Goal: Information Seeking & Learning: Learn about a topic

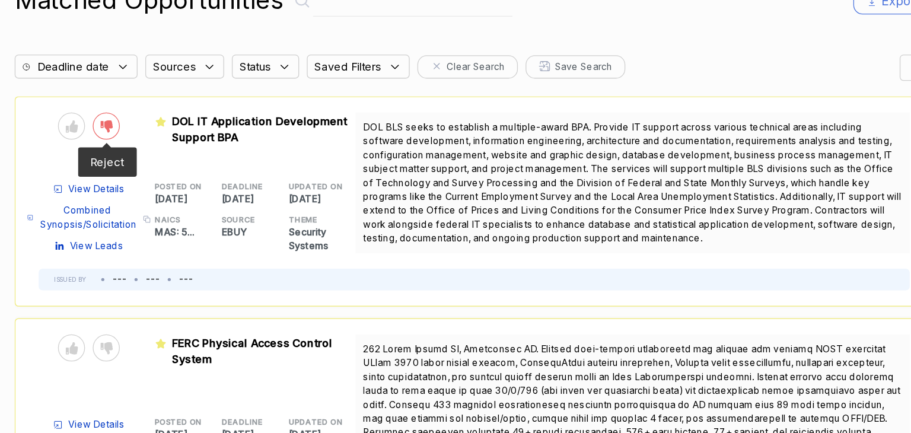
click at [262, 131] on icon at bounding box center [257, 131] width 9 height 9
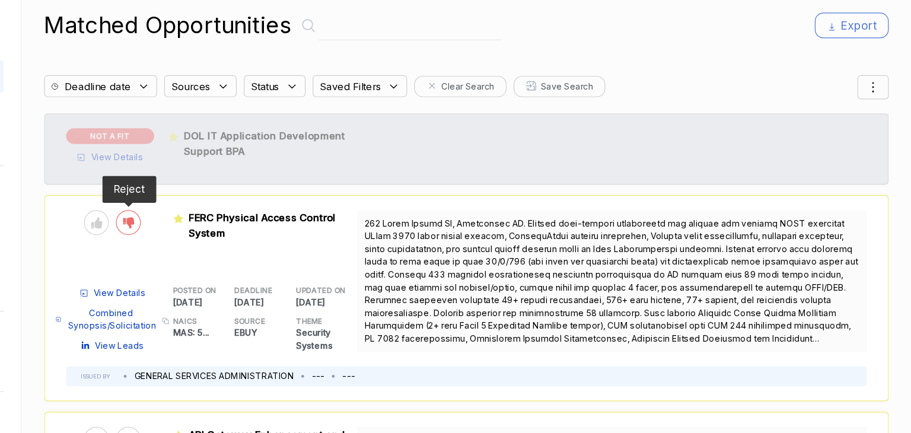
click at [262, 203] on icon at bounding box center [257, 199] width 9 height 9
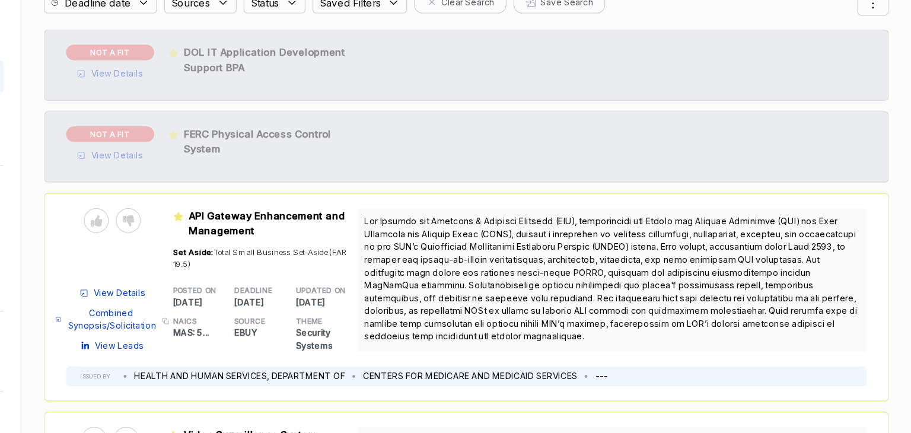
scroll to position [71, 0]
click at [252, 142] on span "View Details" at bounding box center [247, 143] width 43 height 11
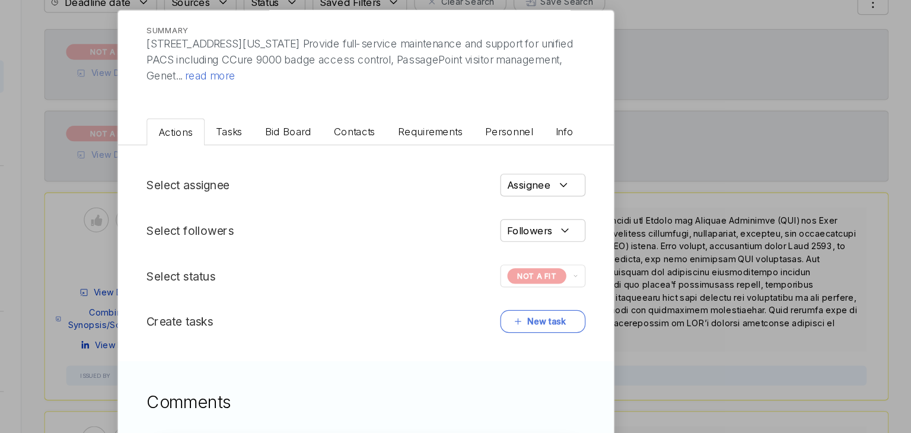
scroll to position [166, 0]
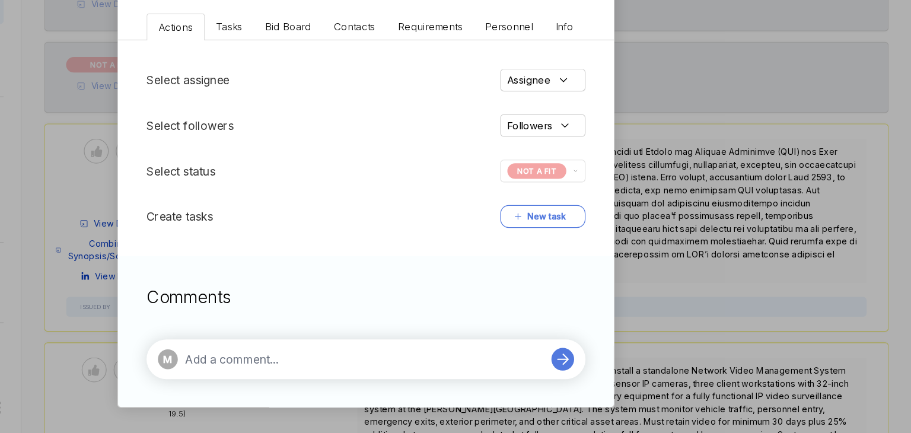
click at [382, 365] on textarea at bounding box center [454, 371] width 300 height 14
type textarea "requires certs in products we do not service."
click at [624, 374] on icon at bounding box center [619, 371] width 17 height 17
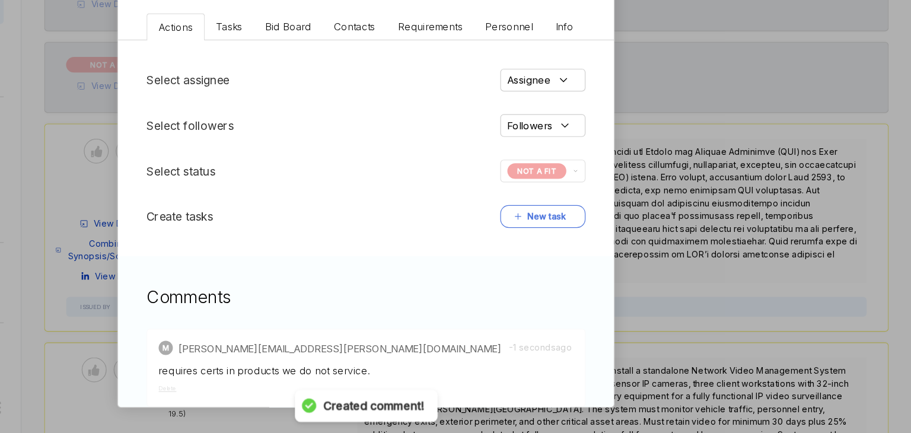
click at [740, 297] on div "FERC Physical Access Control System ebuy STAGE Combined Synopsis/Solicitation C…" at bounding box center [455, 216] width 911 height 433
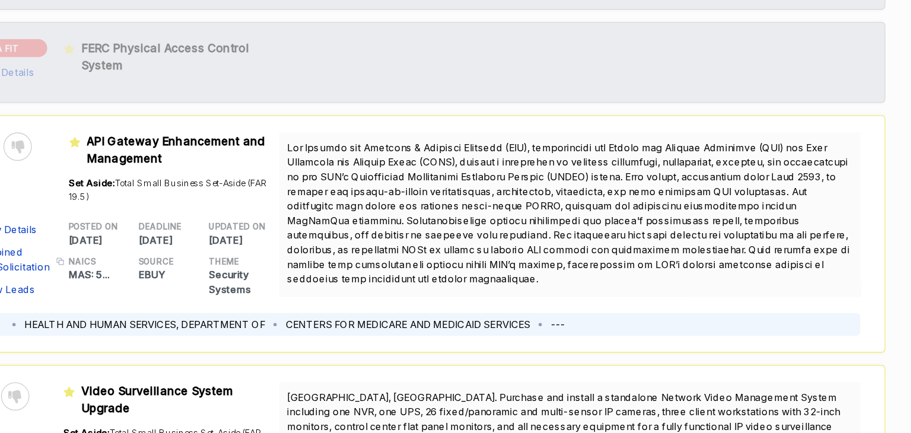
scroll to position [0, 0]
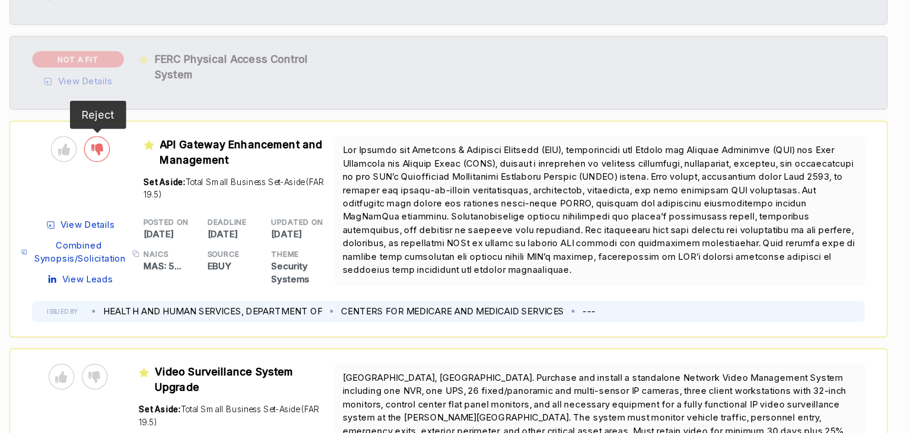
click at [265, 203] on div at bounding box center [257, 197] width 21 height 21
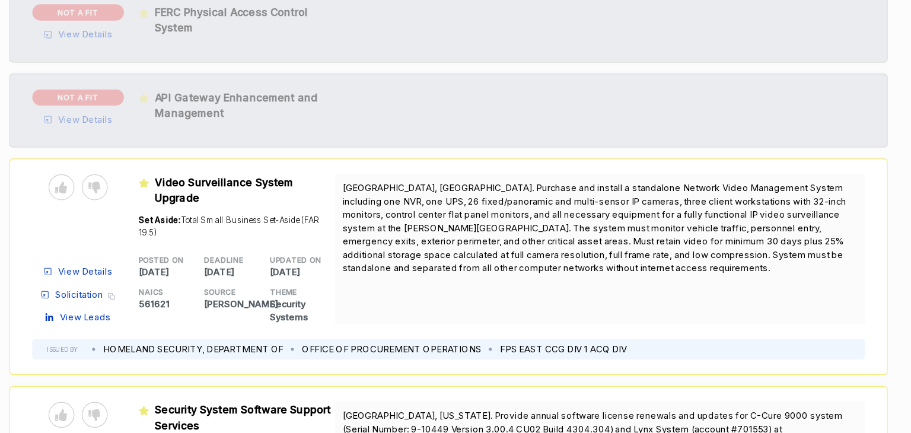
scroll to position [109, 0]
click at [258, 293] on span "View Details" at bounding box center [247, 294] width 43 height 11
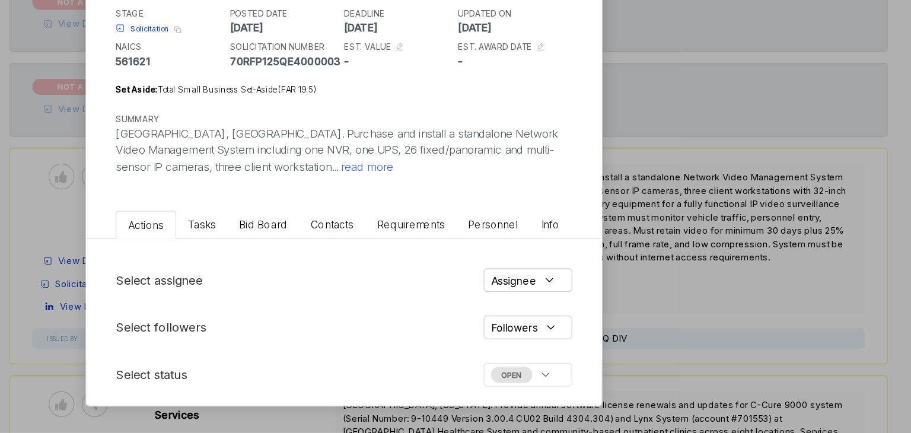
scroll to position [0, 0]
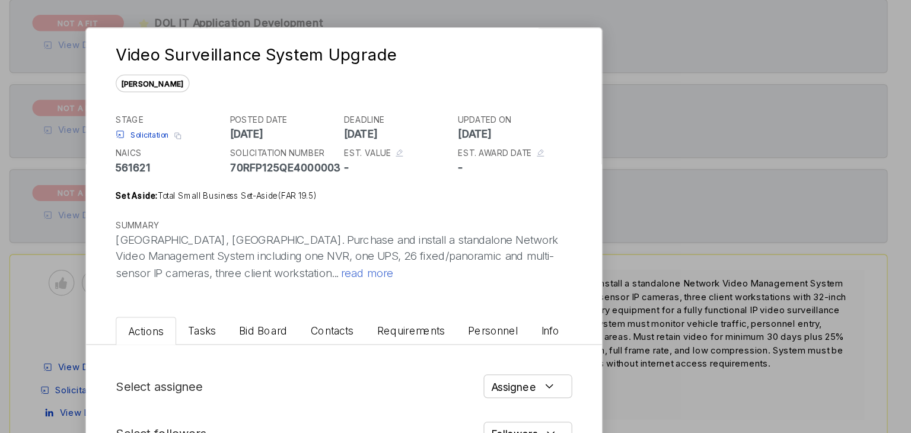
click at [299, 104] on span "Solicitation" at bounding box center [299, 108] width 31 height 9
click at [451, 216] on span "read more" at bounding box center [473, 218] width 44 height 11
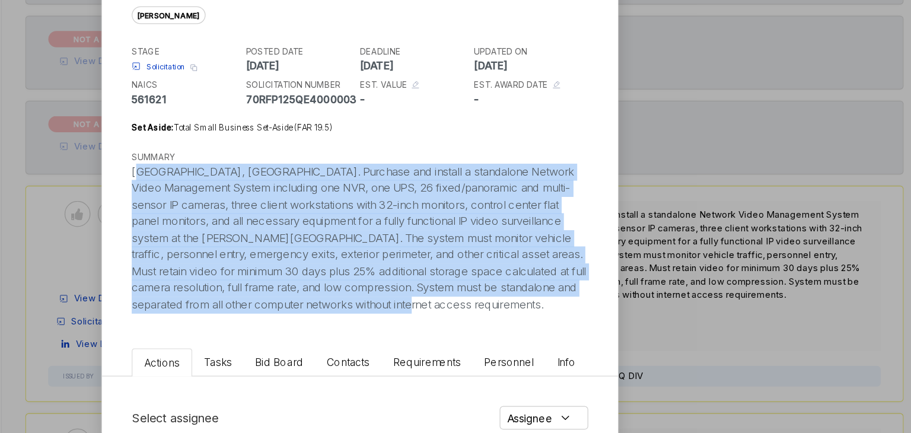
drag, startPoint x: 272, startPoint y: 192, endPoint x: 631, endPoint y: 308, distance: 378.2
click at [631, 308] on div "Video Surveillance System Upgrade [PERSON_NAME] STAGE Solicitation Copy link PO…" at bounding box center [455, 171] width 414 height 320
copy div "[GEOGRAPHIC_DATA], [GEOGRAPHIC_DATA]. Purchase and install a standalone Network…"
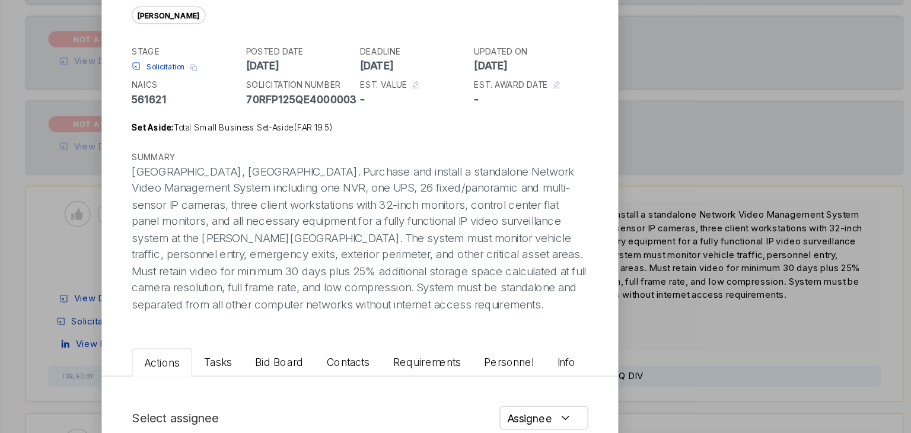
click at [774, 164] on div "Video Surveillance System Upgrade [PERSON_NAME] STAGE Solicitation Copy link PO…" at bounding box center [455, 216] width 911 height 433
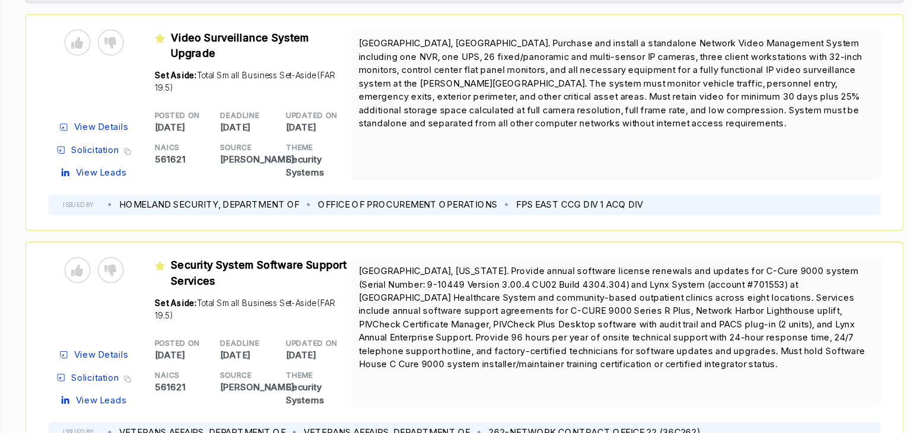
scroll to position [247, 0]
click at [232, 90] on icon at bounding box center [228, 89] width 9 height 9
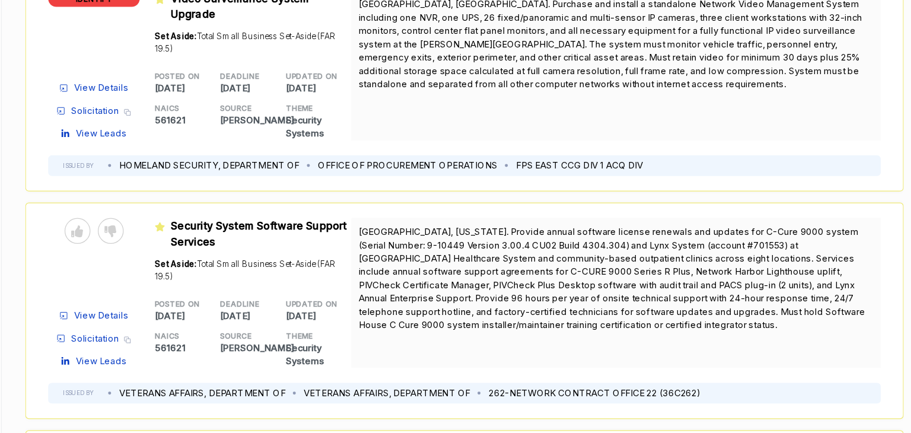
scroll to position [280, 0]
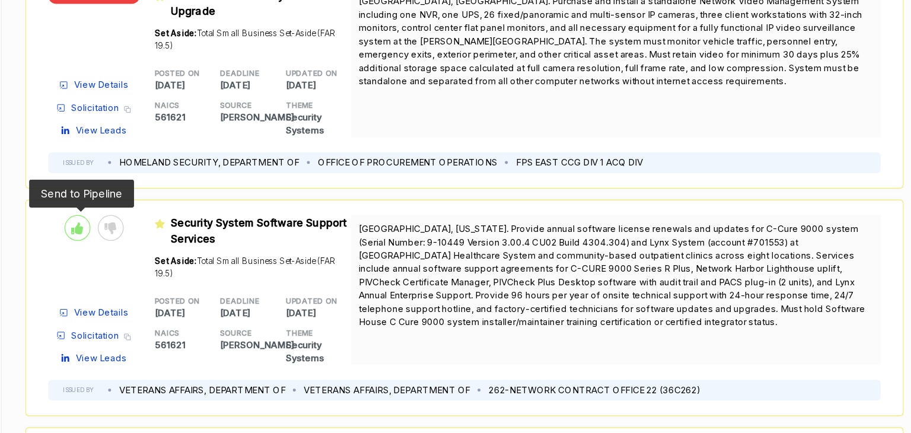
click at [233, 237] on icon at bounding box center [228, 238] width 9 height 9
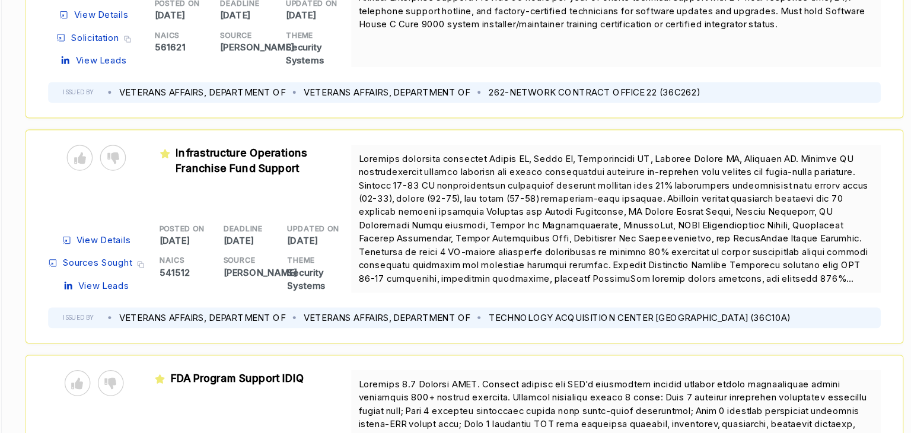
scroll to position [519, 0]
click at [262, 179] on icon at bounding box center [257, 181] width 9 height 9
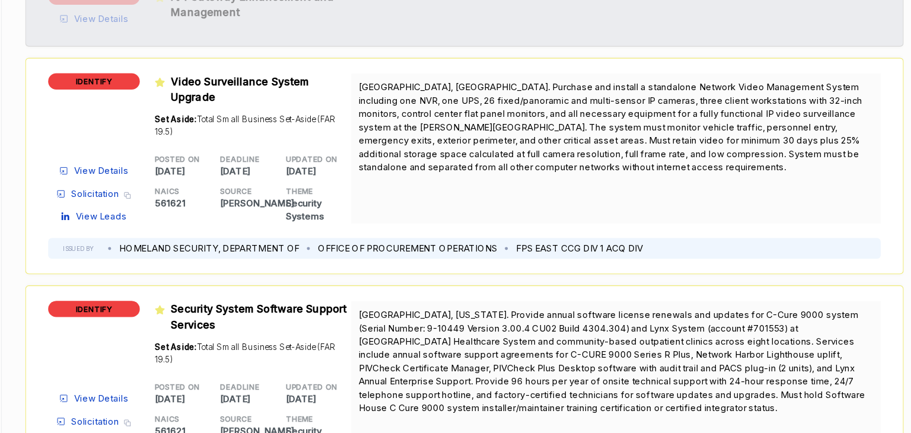
scroll to position [0, 0]
